Goal: Task Accomplishment & Management: Manage account settings

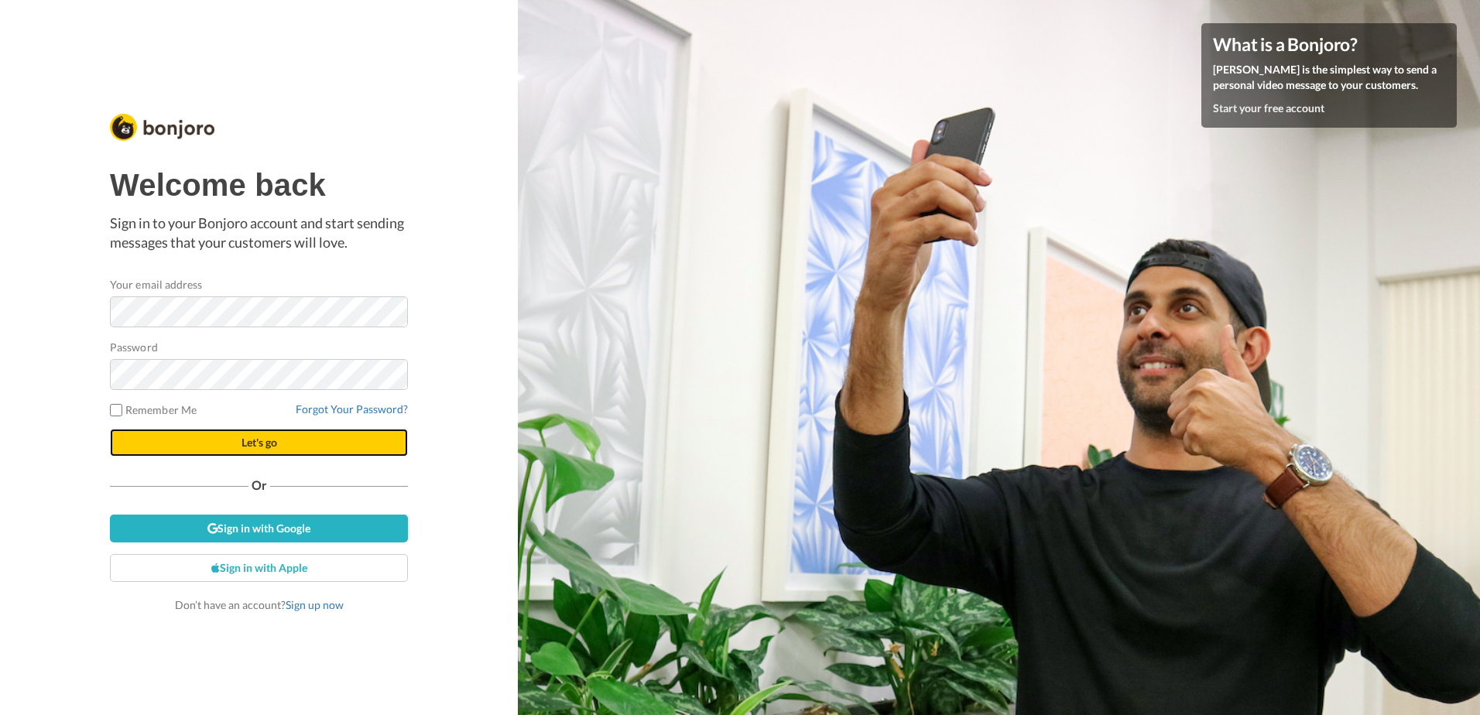
click at [244, 436] on span "Let's go" at bounding box center [260, 442] width 36 height 13
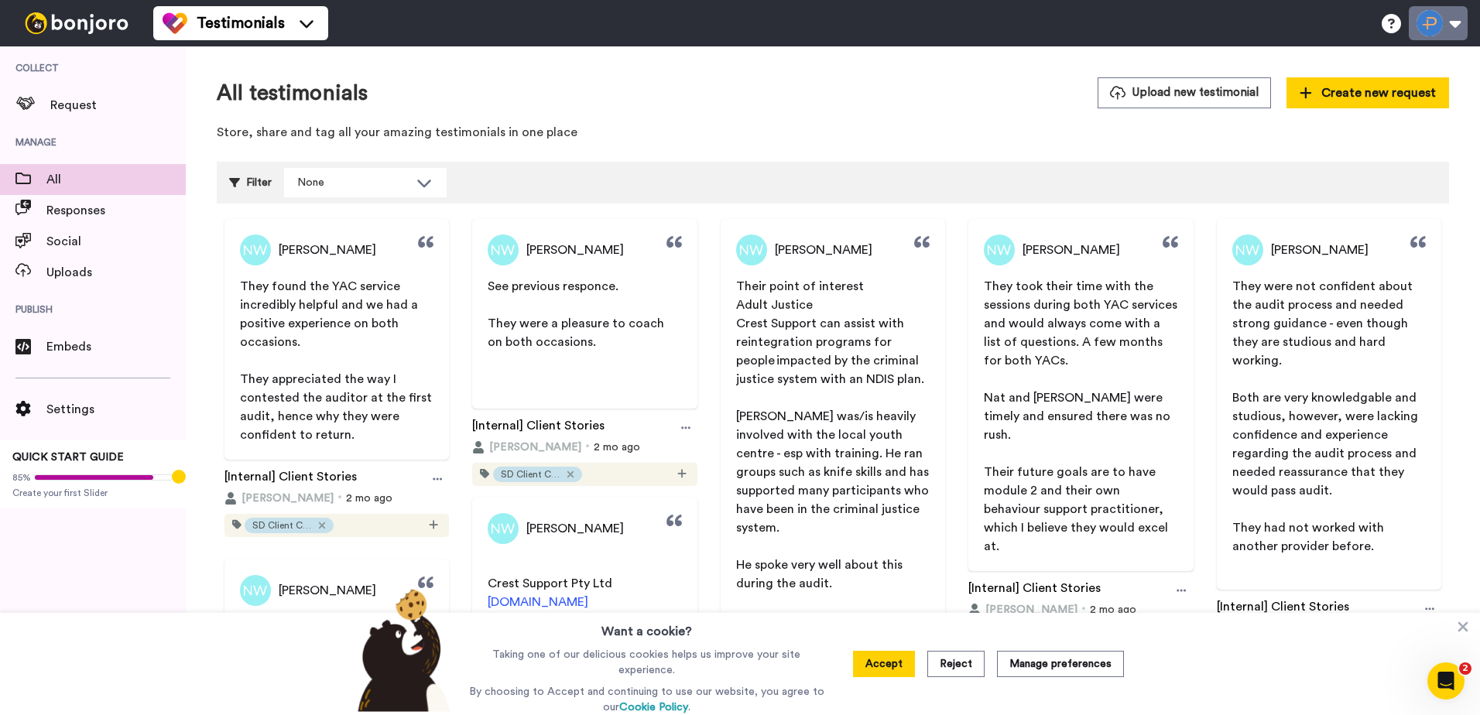
click at [1434, 25] on button at bounding box center [1438, 23] width 59 height 34
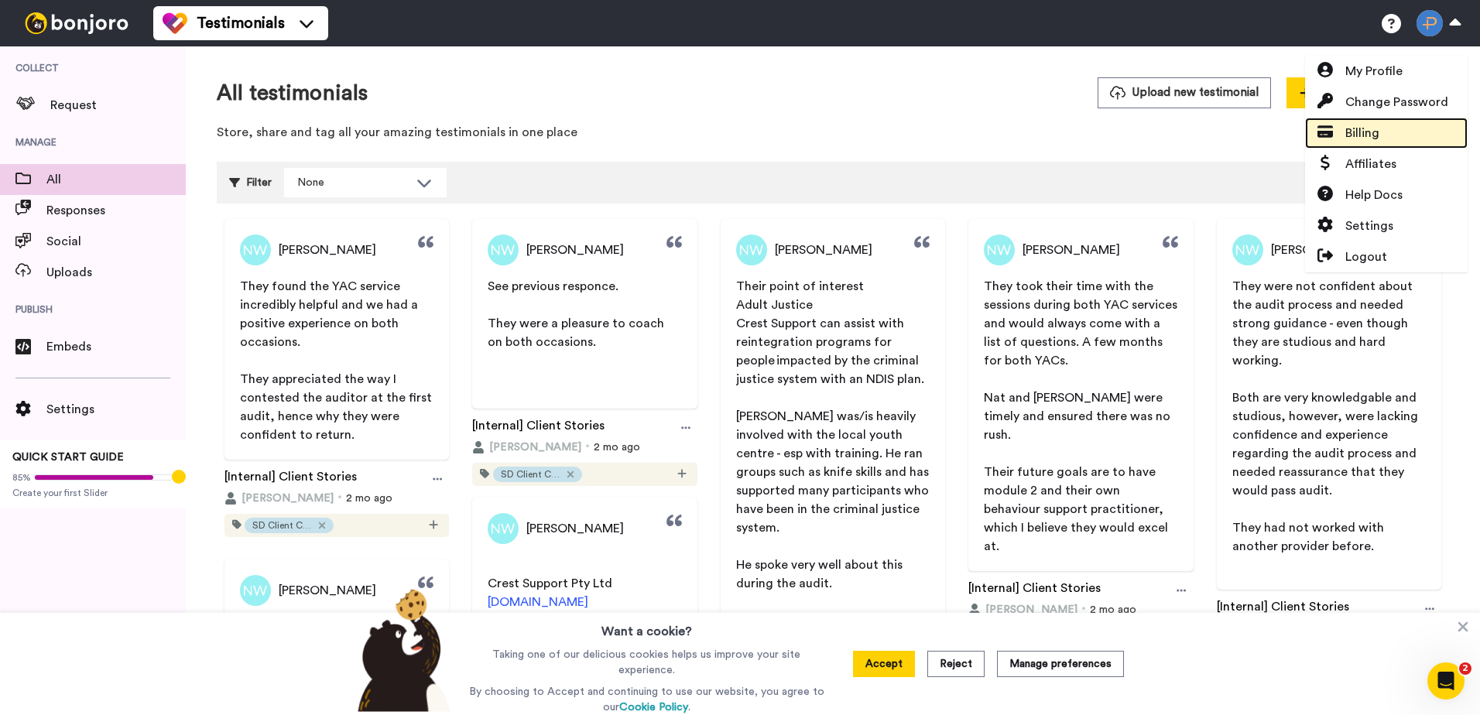
click at [1368, 132] on span "Billing" at bounding box center [1363, 133] width 34 height 19
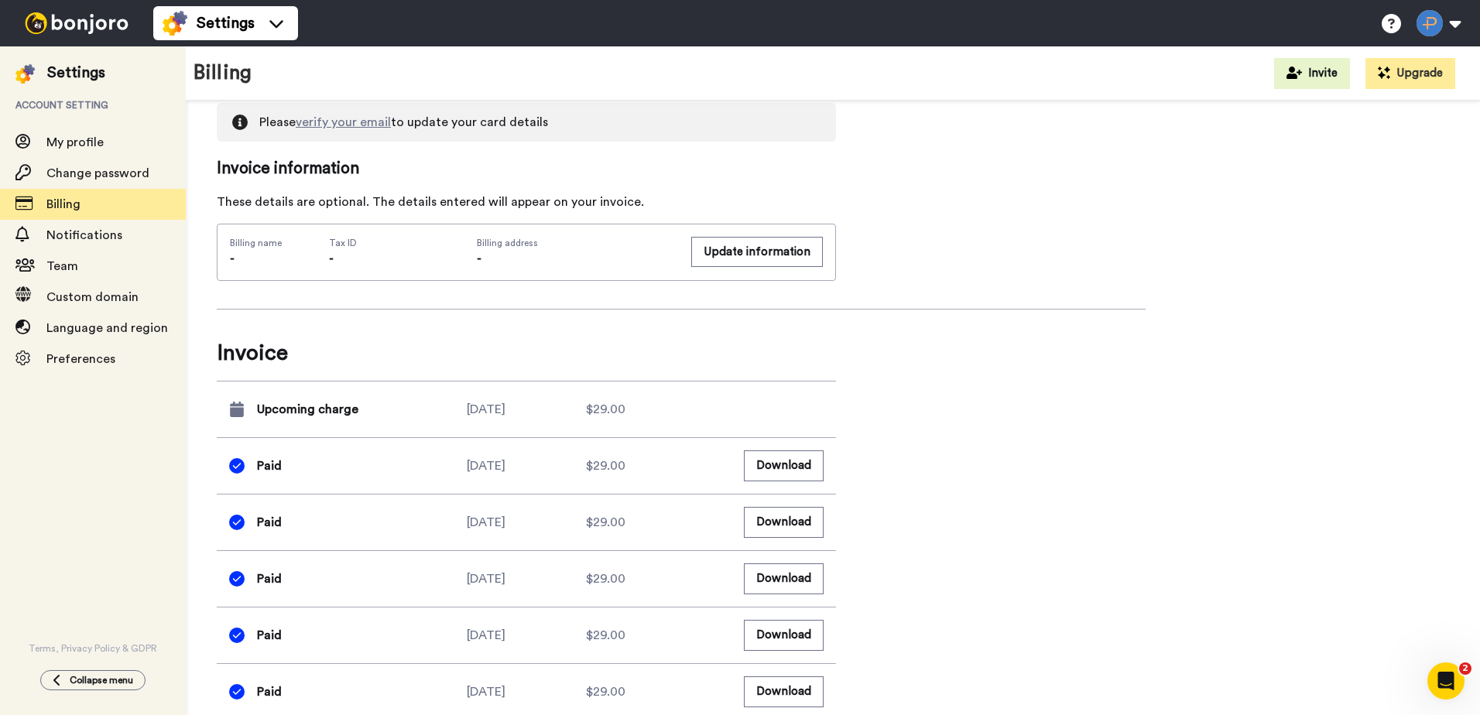
scroll to position [542, 0]
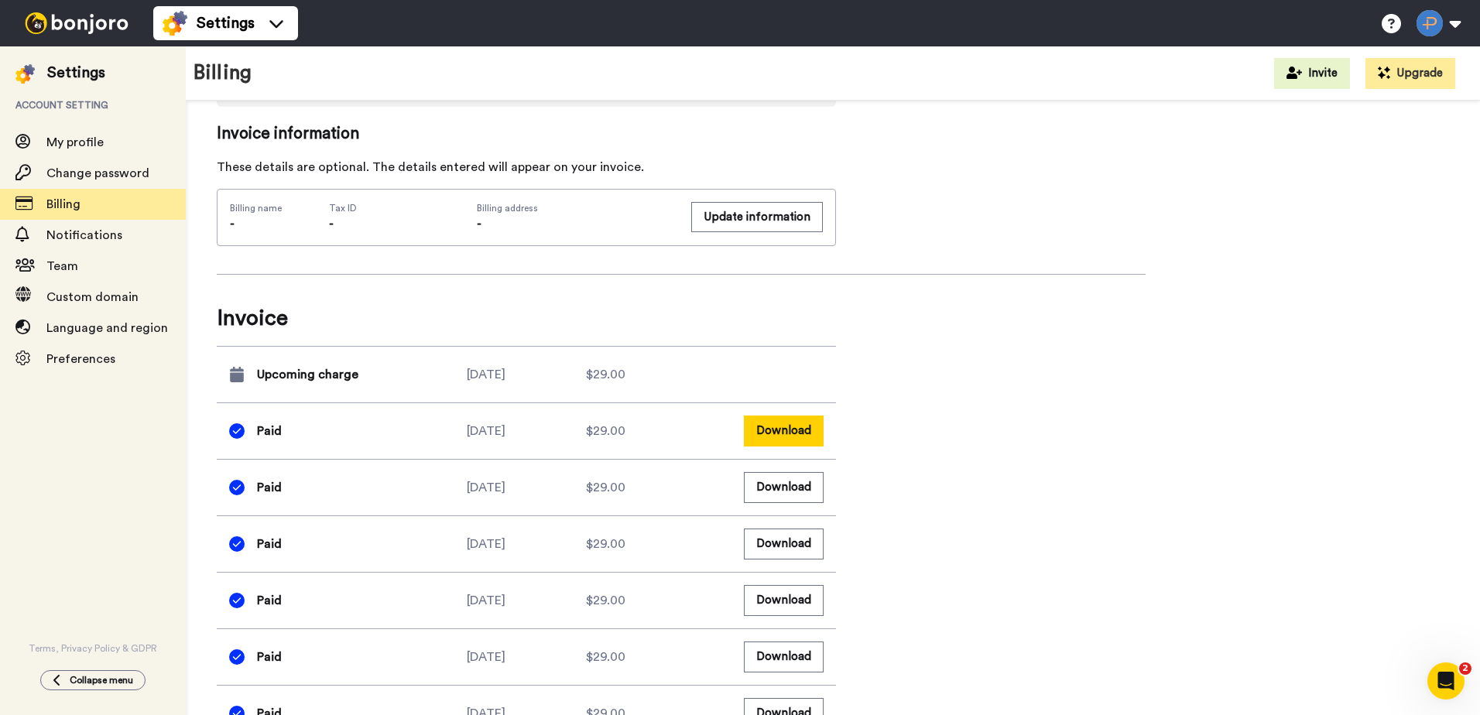
click at [800, 428] on button "Download" at bounding box center [784, 431] width 80 height 30
